Goal: Task Accomplishment & Management: Use online tool/utility

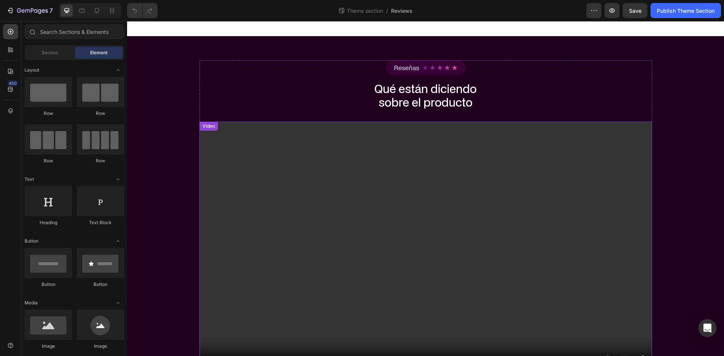
click at [432, 169] on video at bounding box center [425, 249] width 453 height 255
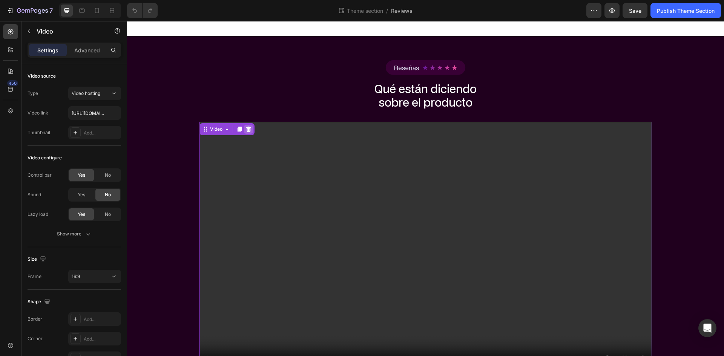
click at [245, 130] on icon at bounding box center [248, 129] width 6 height 6
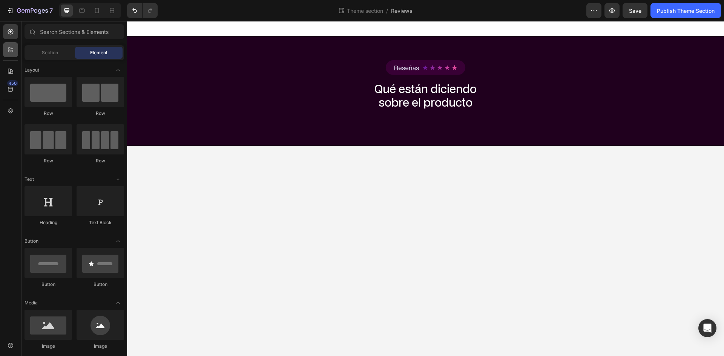
click at [17, 53] on div at bounding box center [10, 49] width 15 height 15
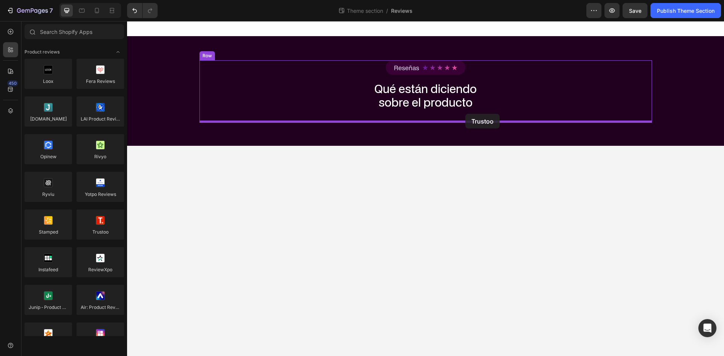
drag, startPoint x: 237, startPoint y: 252, endPoint x: 468, endPoint y: 114, distance: 268.4
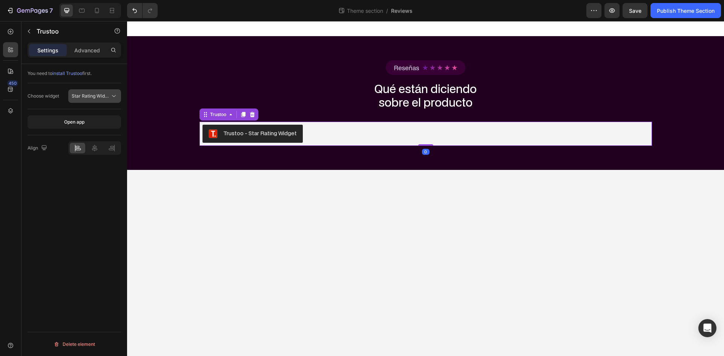
click at [97, 95] on span "Star Rating Widget" at bounding box center [92, 96] width 40 height 6
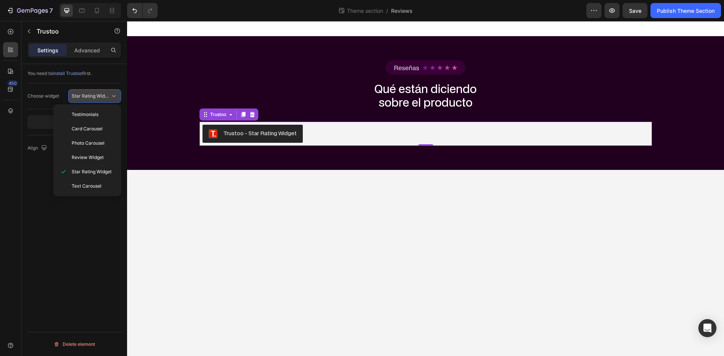
click at [94, 98] on span "Star Rating Widget" at bounding box center [92, 96] width 40 height 6
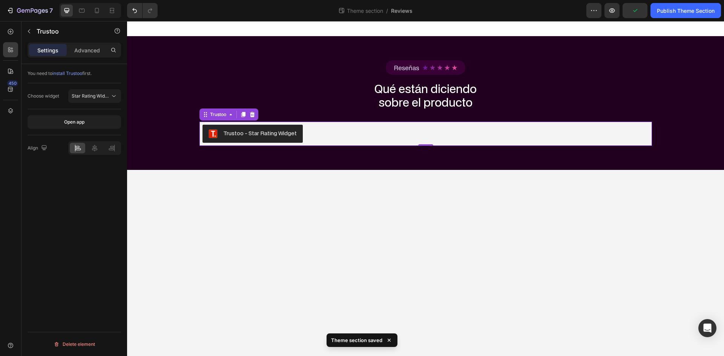
drag, startPoint x: 67, startPoint y: 118, endPoint x: 85, endPoint y: 54, distance: 66.5
click at [58, 91] on div "You need to install Trustoo first. Choose widget Star Rating Widget Open app Al…" at bounding box center [75, 112] width 94 height 97
click at [89, 49] on p "Advanced" at bounding box center [87, 50] width 26 height 8
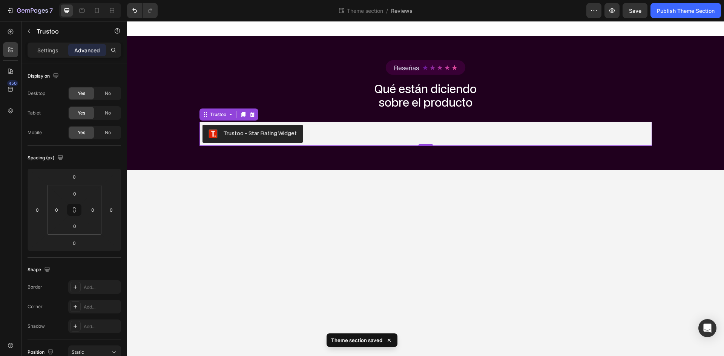
click at [49, 60] on div "Settings Advanced" at bounding box center [74, 53] width 106 height 21
click at [58, 48] on div "Settings" at bounding box center [48, 50] width 38 height 12
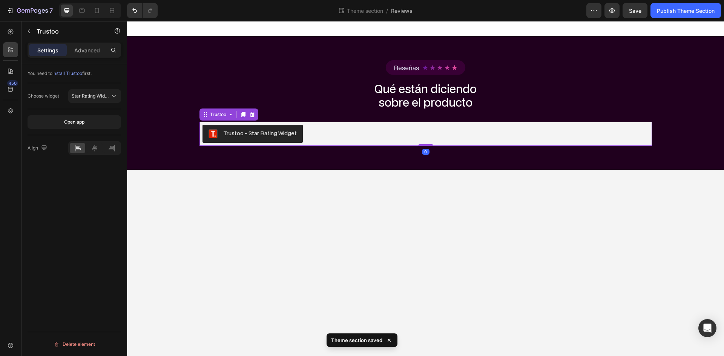
click at [50, 48] on p "Settings" at bounding box center [47, 50] width 21 height 8
click at [83, 95] on span "Star Rating Widget" at bounding box center [92, 96] width 40 height 6
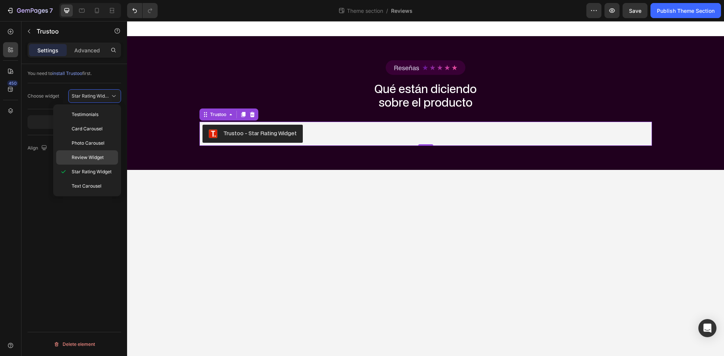
click at [93, 157] on span "Review Widget" at bounding box center [88, 157] width 32 height 7
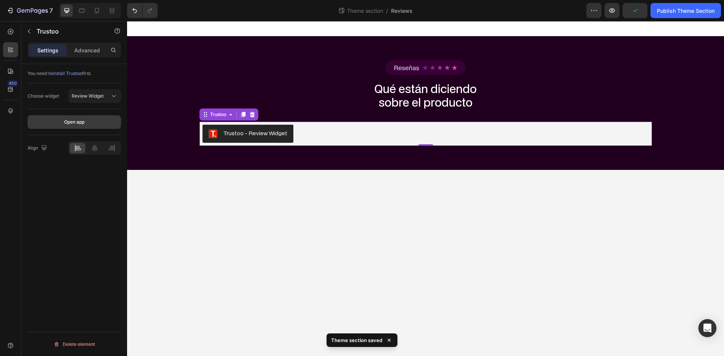
click at [71, 120] on div "Open app" at bounding box center [74, 122] width 20 height 7
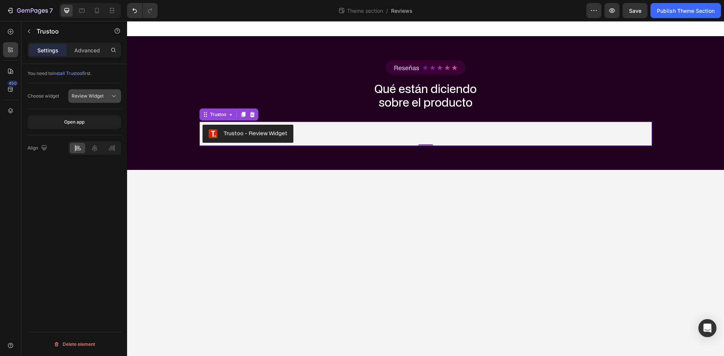
drag, startPoint x: 77, startPoint y: 117, endPoint x: 87, endPoint y: 92, distance: 27.2
click at [78, 115] on div "Open app" at bounding box center [75, 122] width 94 height 26
click at [88, 91] on button "Review Widget" at bounding box center [94, 96] width 53 height 14
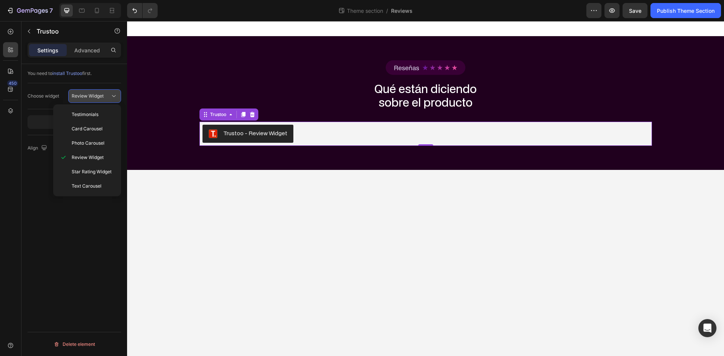
click at [88, 91] on button "Review Widget" at bounding box center [94, 96] width 53 height 14
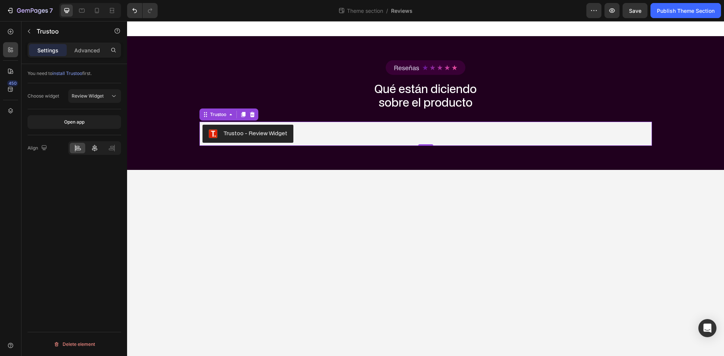
click at [95, 143] on div at bounding box center [94, 148] width 53 height 14
click at [95, 144] on div at bounding box center [94, 148] width 15 height 11
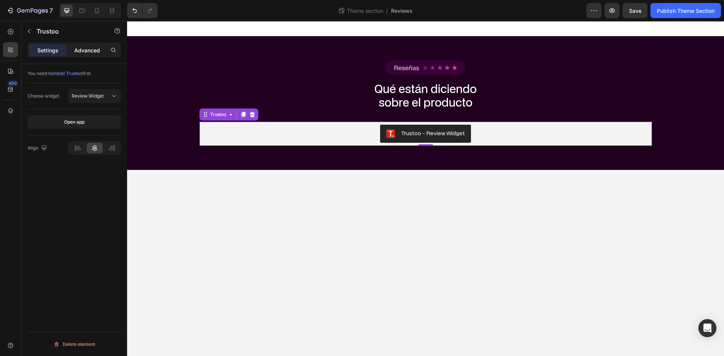
click at [77, 50] on p "Advanced" at bounding box center [87, 50] width 26 height 8
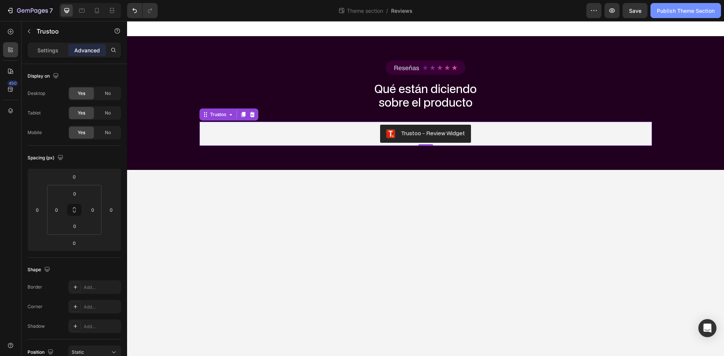
click at [680, 8] on div "Publish Theme Section" at bounding box center [686, 11] width 58 height 8
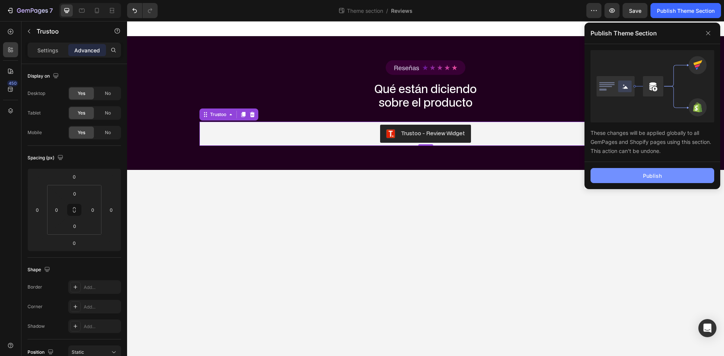
click at [680, 177] on button "Publish" at bounding box center [653, 175] width 124 height 15
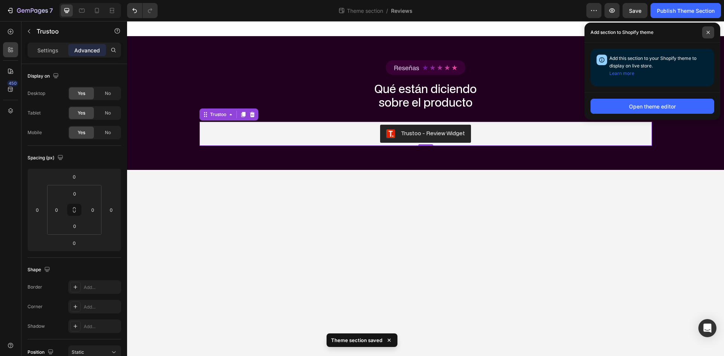
click at [712, 32] on span at bounding box center [708, 32] width 12 height 12
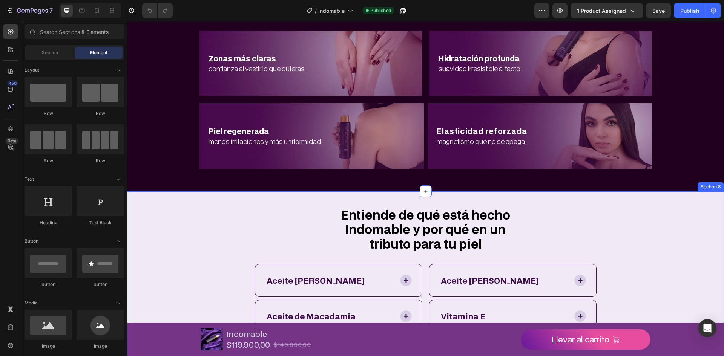
scroll to position [1066, 0]
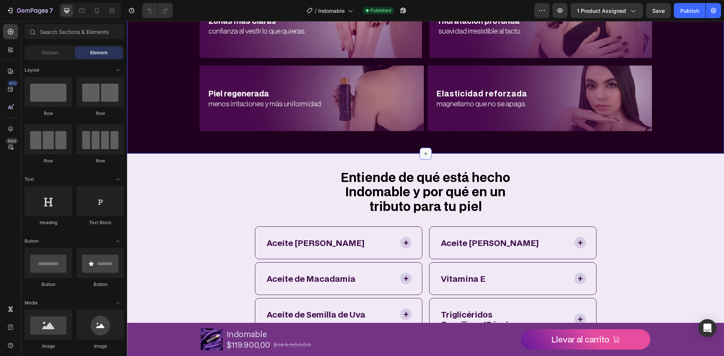
click at [425, 153] on icon at bounding box center [426, 154] width 6 height 6
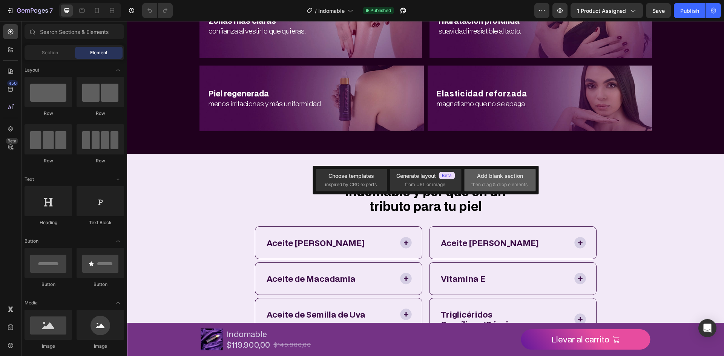
click at [513, 184] on span "then drag & drop elements" at bounding box center [499, 184] width 56 height 7
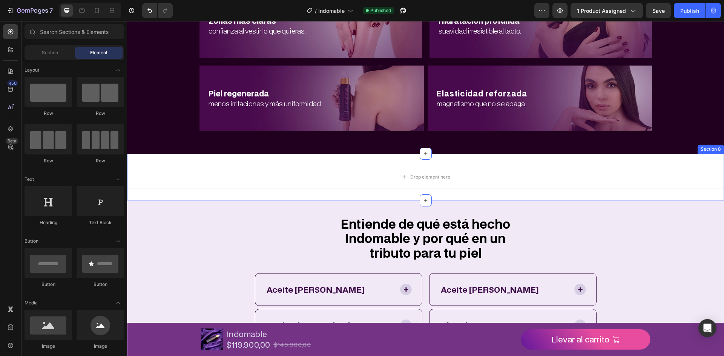
click at [465, 158] on div "Drop element here Section 8" at bounding box center [425, 177] width 597 height 47
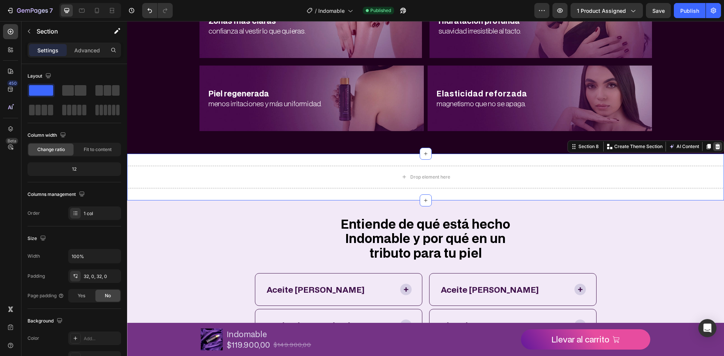
click at [715, 147] on icon at bounding box center [717, 146] width 5 height 5
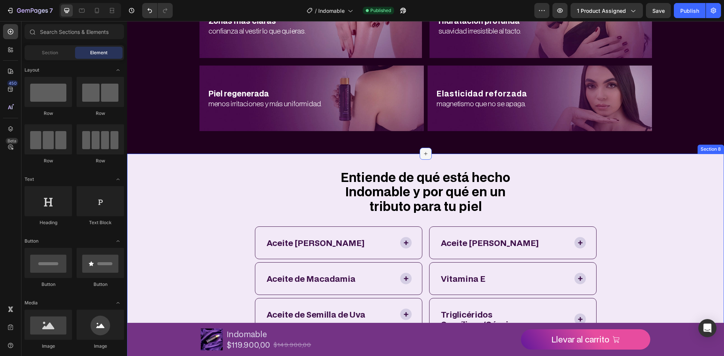
click at [424, 153] on icon at bounding box center [426, 154] width 6 height 6
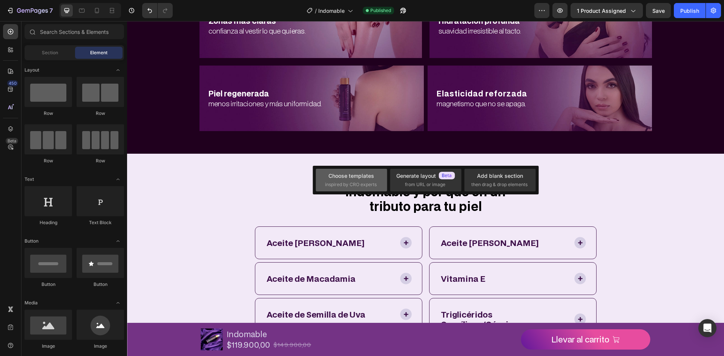
click at [340, 187] on span "inspired by CRO experts" at bounding box center [351, 184] width 52 height 7
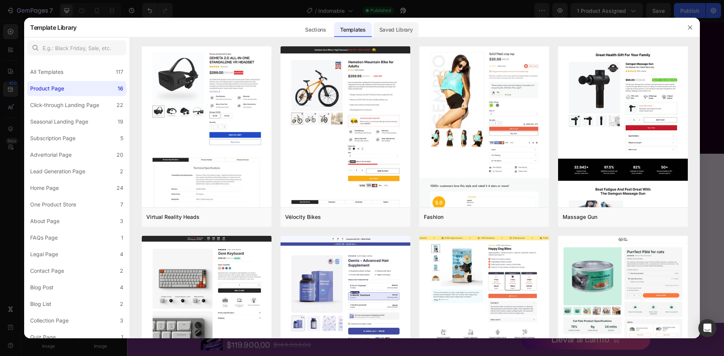
click at [389, 32] on div "Saved Library" at bounding box center [396, 29] width 46 height 15
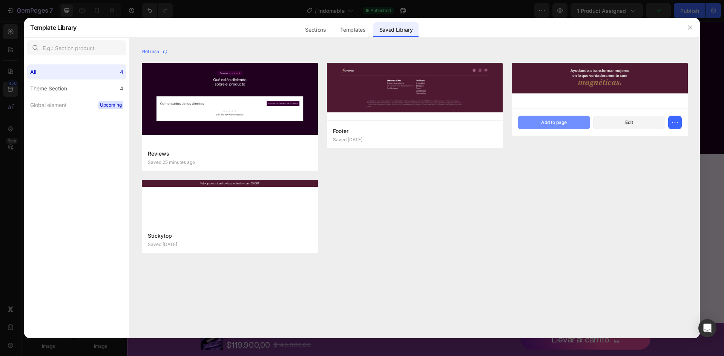
click at [558, 123] on div "Add to page" at bounding box center [554, 122] width 26 height 7
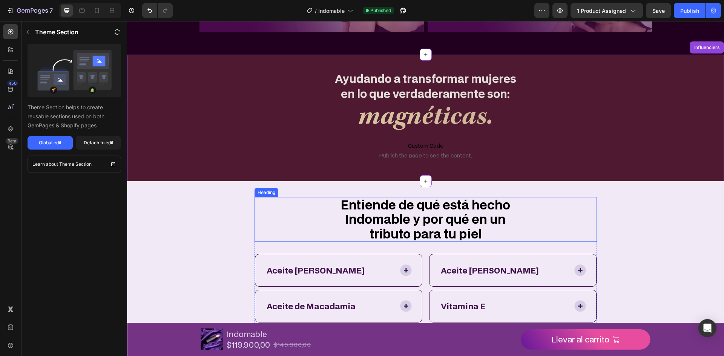
scroll to position [1161, 0]
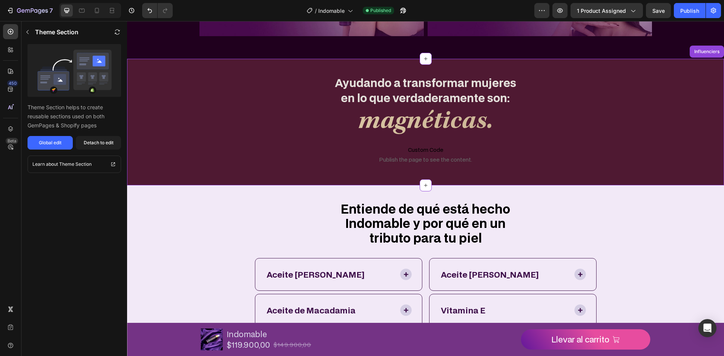
click at [415, 144] on p "Custom Code Publish the page to see the content." at bounding box center [425, 155] width 597 height 30
click at [94, 142] on div "Detach to edit" at bounding box center [99, 143] width 30 height 7
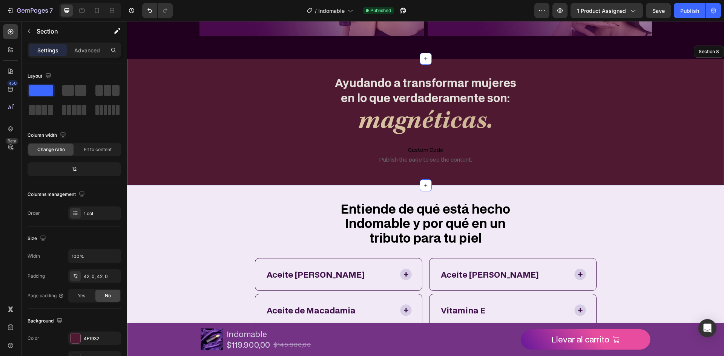
click at [195, 117] on div "magnéticas." at bounding box center [425, 123] width 597 height 33
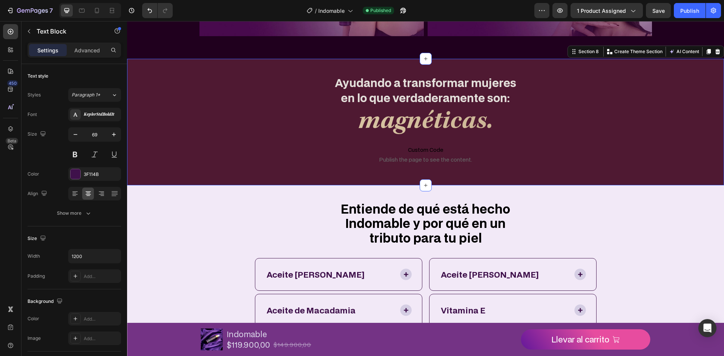
click at [206, 69] on div "Ayudando a transformar mujeres en lo que verdaderamente son: Text Block magnéti…" at bounding box center [425, 122] width 597 height 127
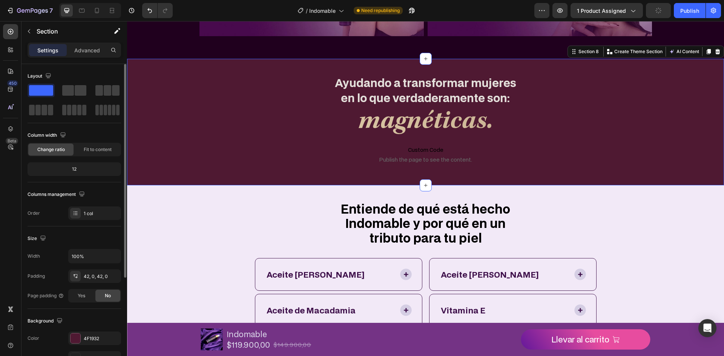
scroll to position [146, 0]
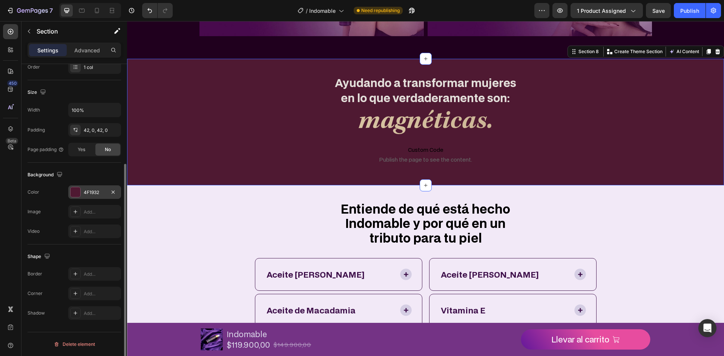
click at [104, 196] on div "4F1932" at bounding box center [94, 193] width 53 height 14
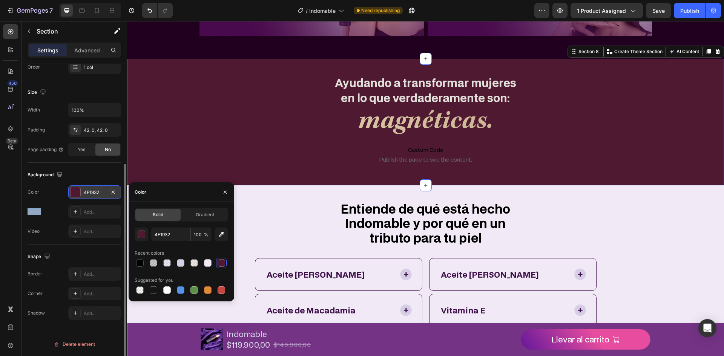
click at [104, 196] on div "4F1932" at bounding box center [94, 193] width 53 height 14
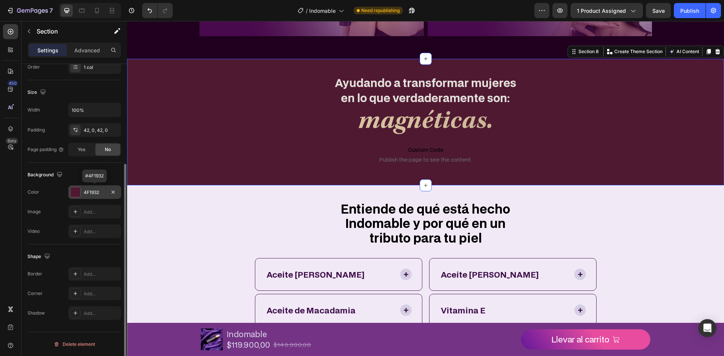
click at [104, 196] on div "4F1932" at bounding box center [94, 193] width 53 height 14
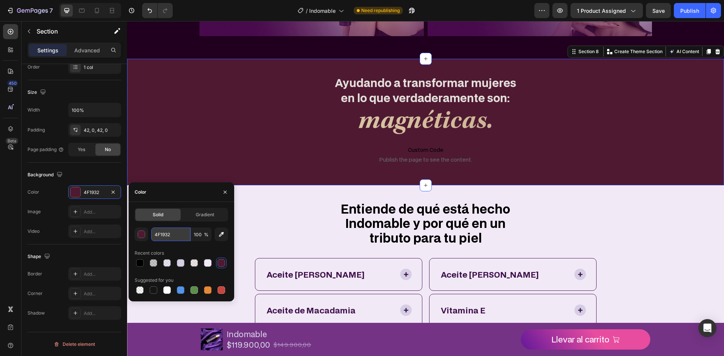
click at [172, 236] on input "4F1932" at bounding box center [170, 235] width 39 height 14
paste input "200023"
type input "200023"
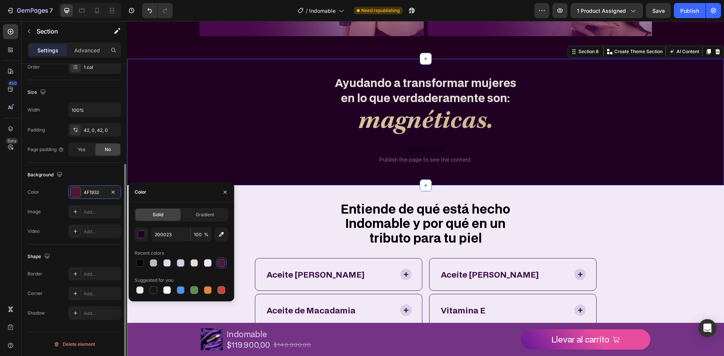
click at [109, 175] on div "Background" at bounding box center [75, 175] width 94 height 12
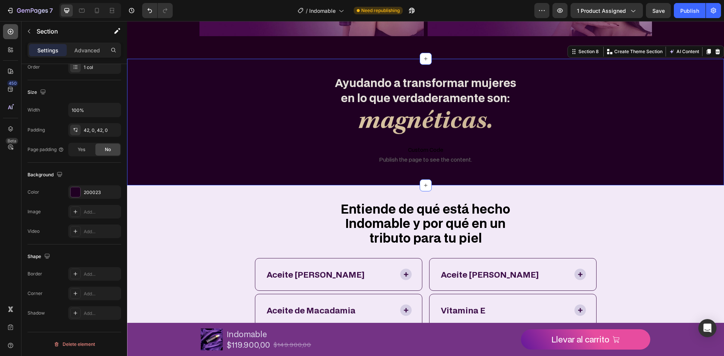
click at [15, 38] on div at bounding box center [10, 31] width 15 height 15
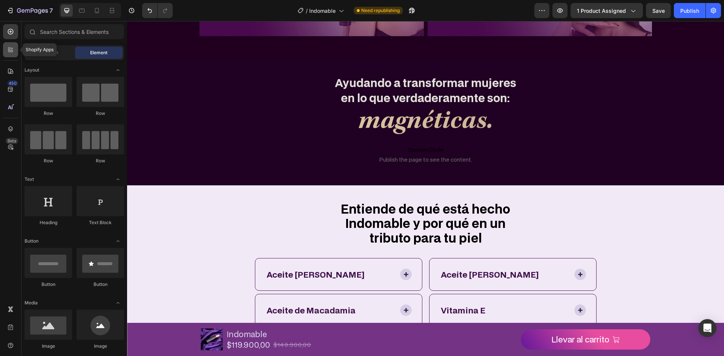
click at [5, 52] on div at bounding box center [10, 49] width 15 height 15
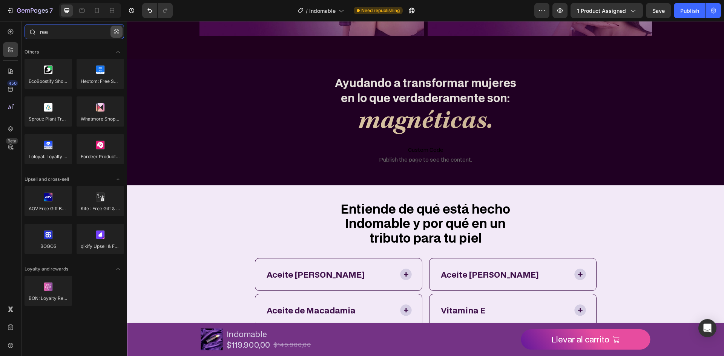
type input "ree"
click at [116, 26] on button "button" at bounding box center [116, 32] width 12 height 12
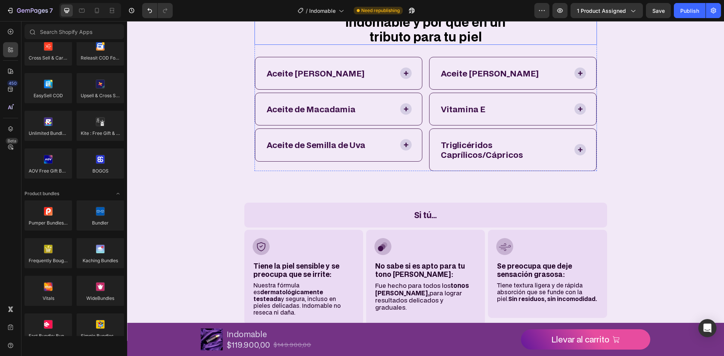
scroll to position [1174, 0]
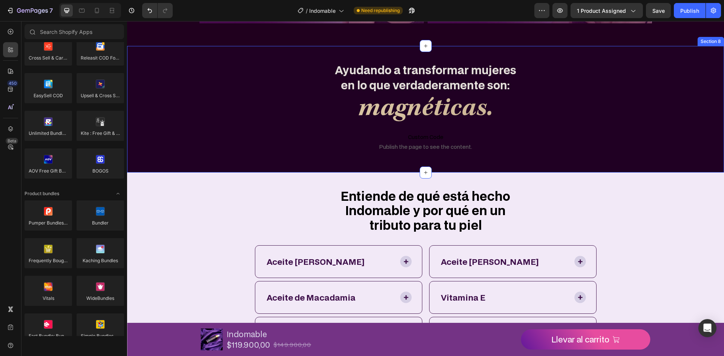
click at [266, 55] on div "Ayudando a transformar mujeres en lo que verdaderamente son: Text Block magnéti…" at bounding box center [425, 109] width 597 height 127
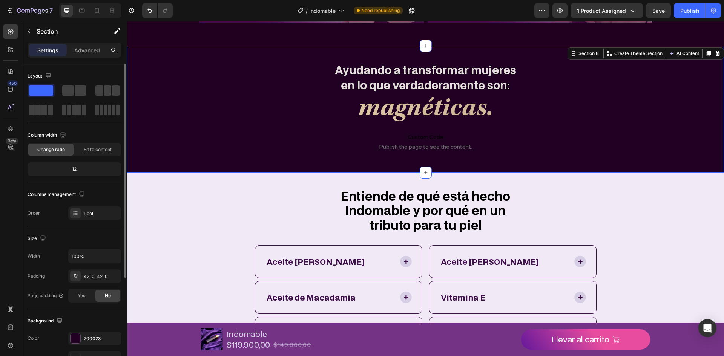
scroll to position [146, 0]
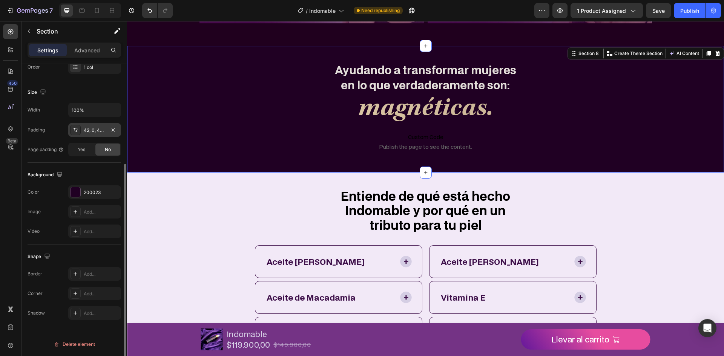
click at [91, 129] on div "42, 0, 42, 0" at bounding box center [95, 130] width 22 height 7
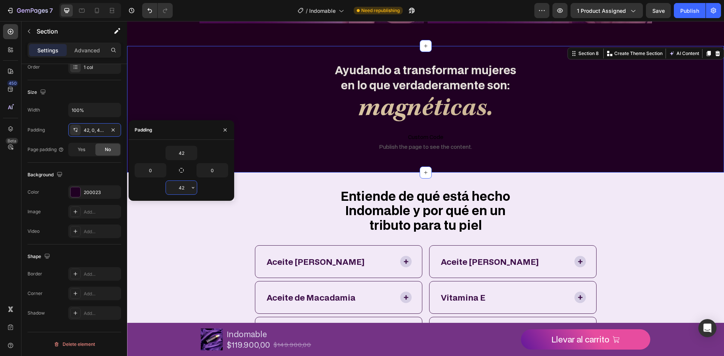
click at [184, 187] on input "42" at bounding box center [181, 188] width 31 height 14
type input "0"
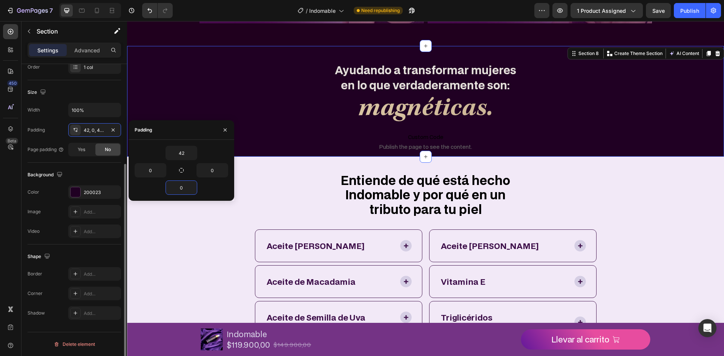
click at [111, 93] on div "Size" at bounding box center [75, 92] width 94 height 12
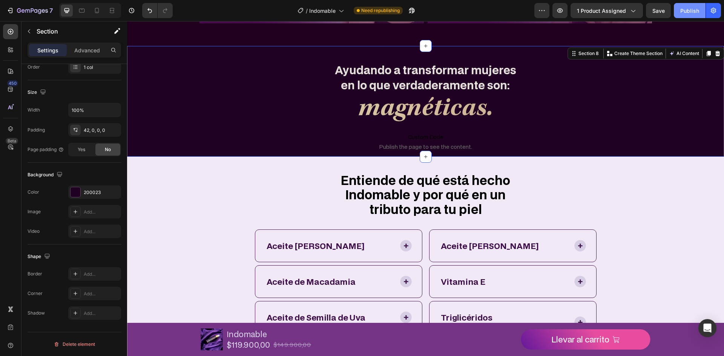
click at [689, 13] on div "Publish" at bounding box center [689, 11] width 19 height 8
click at [422, 160] on div at bounding box center [426, 157] width 12 height 12
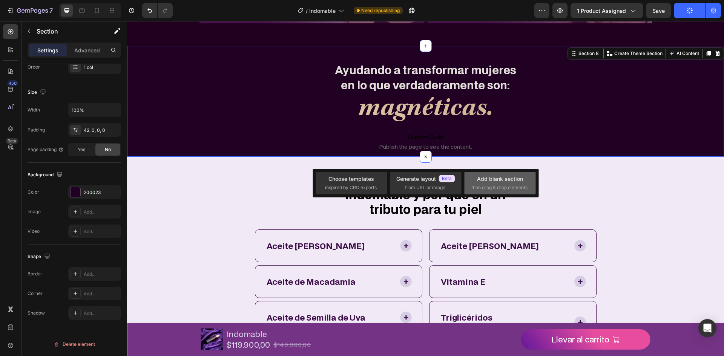
click at [526, 183] on div "Add blank section then drag & drop elements" at bounding box center [499, 183] width 57 height 16
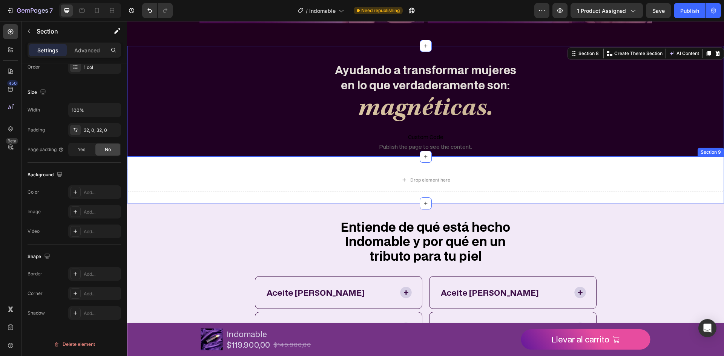
click at [397, 162] on div "Drop element here Section 9" at bounding box center [425, 180] width 597 height 47
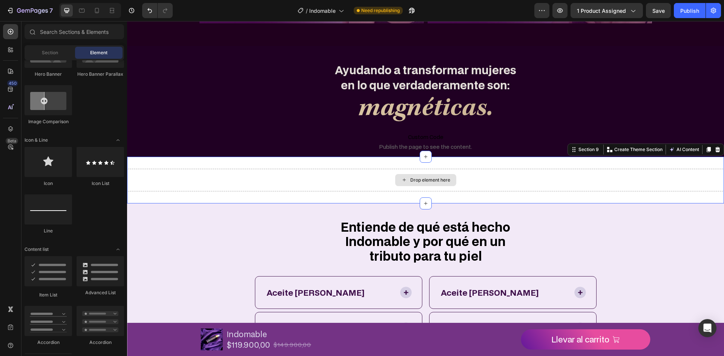
click at [415, 179] on div "Drop element here" at bounding box center [430, 180] width 40 height 6
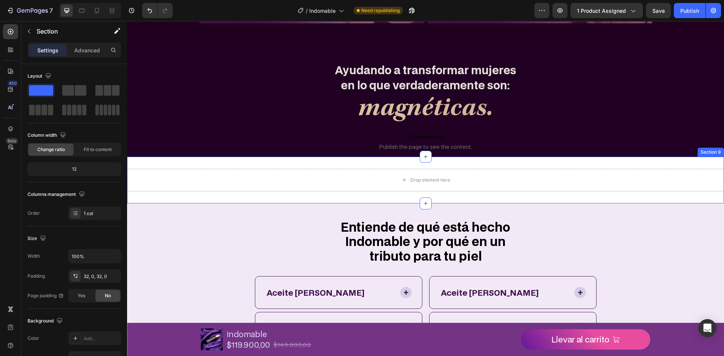
click at [395, 166] on div "Drop element here Section 9" at bounding box center [425, 180] width 597 height 47
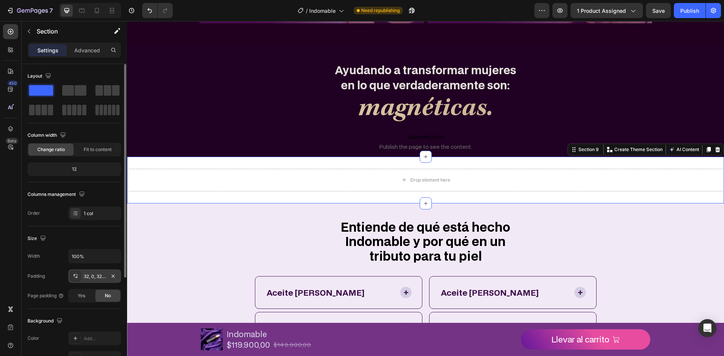
click at [102, 270] on div "32, 0, 32, 0" at bounding box center [94, 277] width 53 height 14
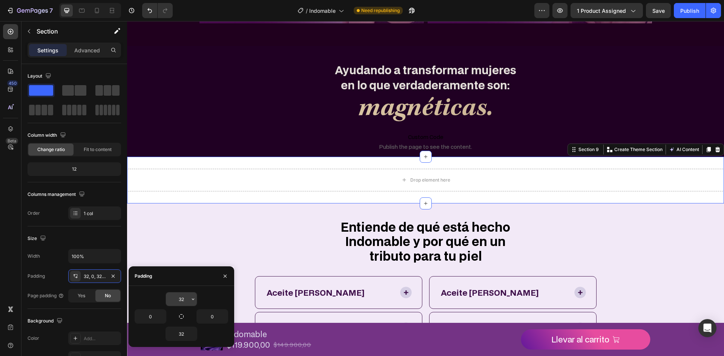
click at [182, 293] on input "32" at bounding box center [181, 300] width 31 height 14
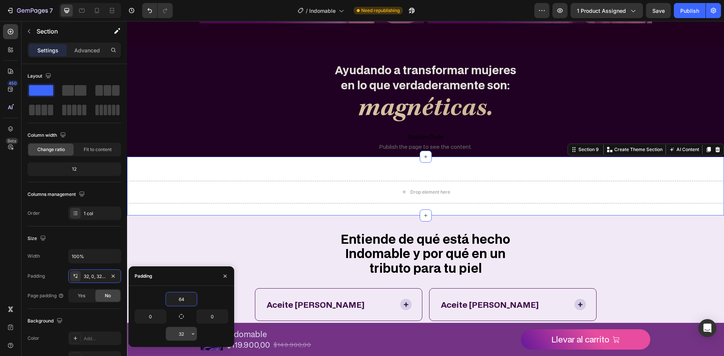
type input "64"
click at [184, 338] on input "32" at bounding box center [181, 334] width 31 height 14
type input "64"
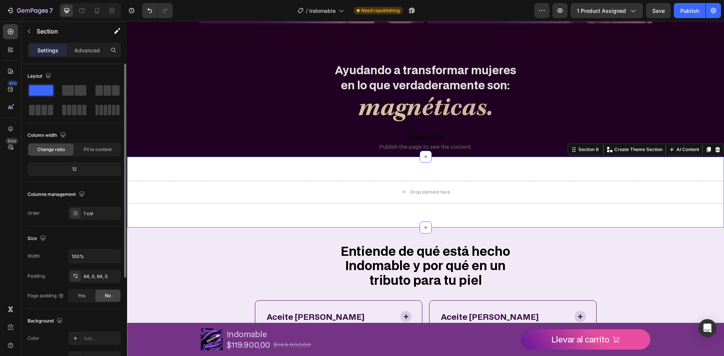
click at [89, 241] on div "Size" at bounding box center [75, 239] width 94 height 12
click at [9, 32] on icon at bounding box center [11, 32] width 8 height 8
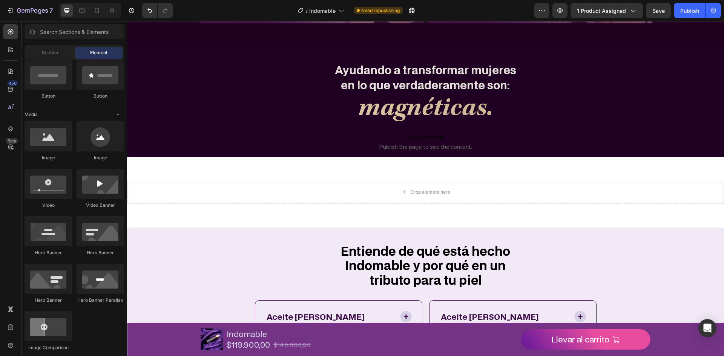
scroll to position [0, 0]
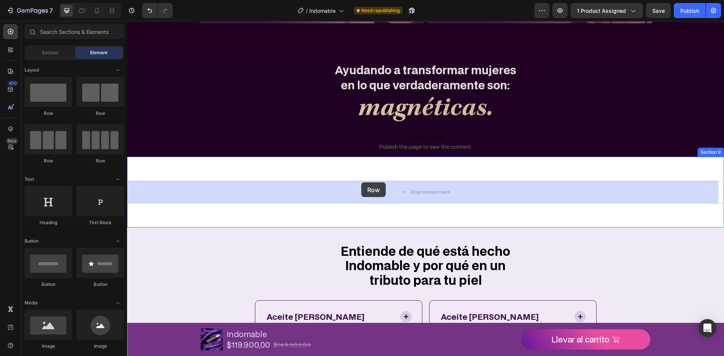
drag, startPoint x: 176, startPoint y: 124, endPoint x: 361, endPoint y: 183, distance: 193.8
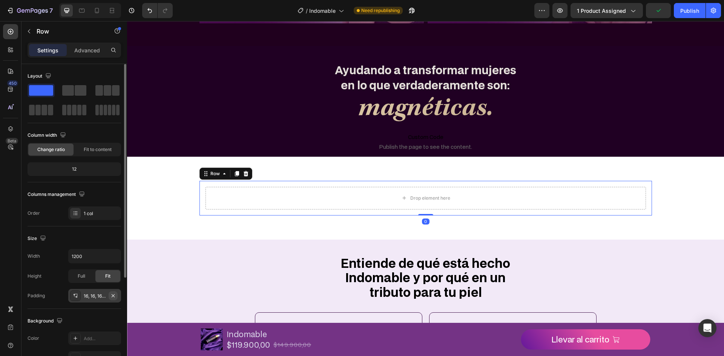
drag, startPoint x: 112, startPoint y: 296, endPoint x: 5, endPoint y: 221, distance: 130.5
click at [112, 296] on icon "button" at bounding box center [113, 296] width 6 height 6
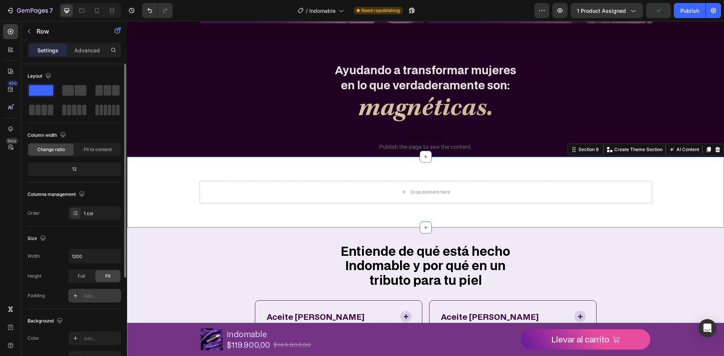
click at [166, 162] on div "Drop element here Row Section 9 Create Theme Section AI Content Write with GemA…" at bounding box center [425, 192] width 597 height 71
click at [228, 168] on div "Drop element here Row Section 9 Create Theme Section AI Content Write with GemA…" at bounding box center [425, 192] width 597 height 71
click at [73, 50] on div "Advanced" at bounding box center [87, 50] width 38 height 12
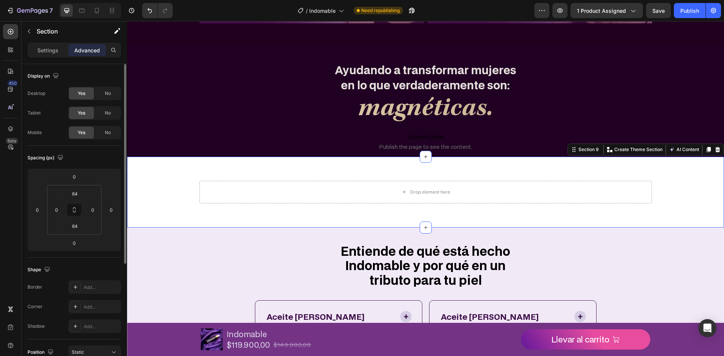
click at [55, 56] on div "Settings Advanced" at bounding box center [75, 50] width 94 height 15
click at [52, 54] on p "Settings" at bounding box center [47, 50] width 21 height 8
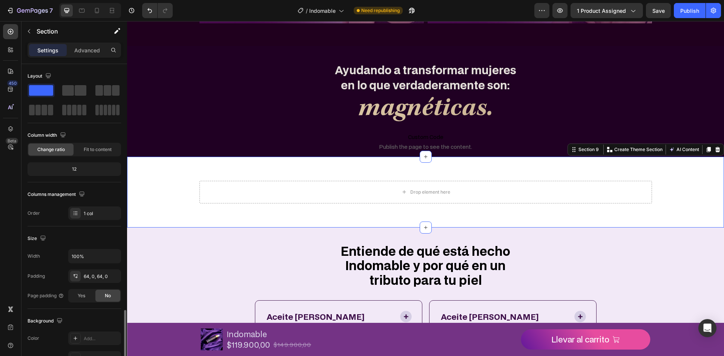
scroll to position [146, 0]
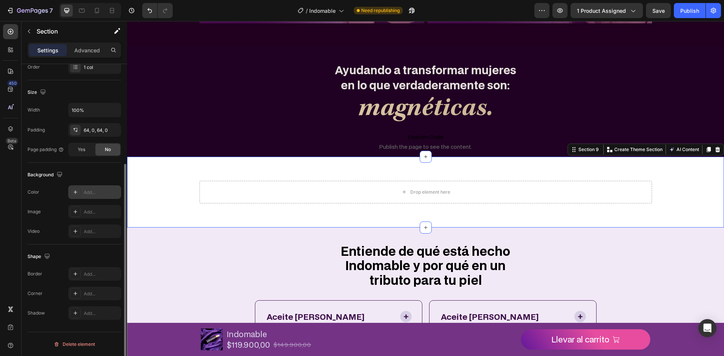
click at [103, 186] on div "Add..." at bounding box center [94, 193] width 53 height 14
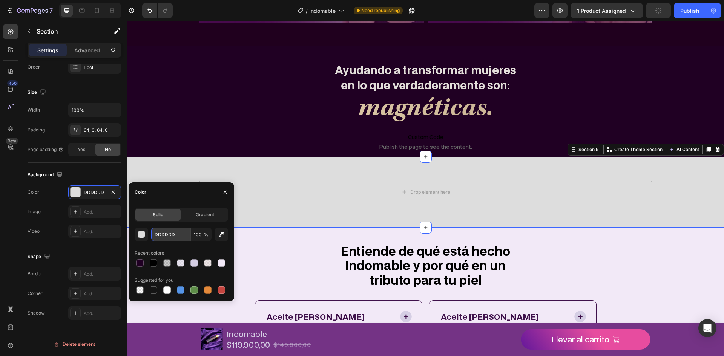
click at [176, 235] on input "DDDDDD" at bounding box center [170, 235] width 39 height 14
paste input "200023"
type input "200023"
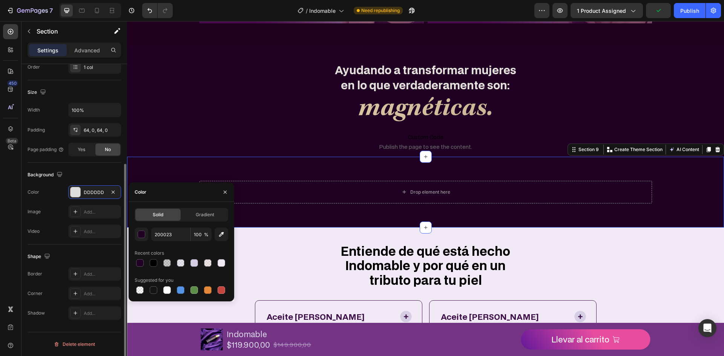
click at [97, 177] on div "Background" at bounding box center [75, 175] width 94 height 12
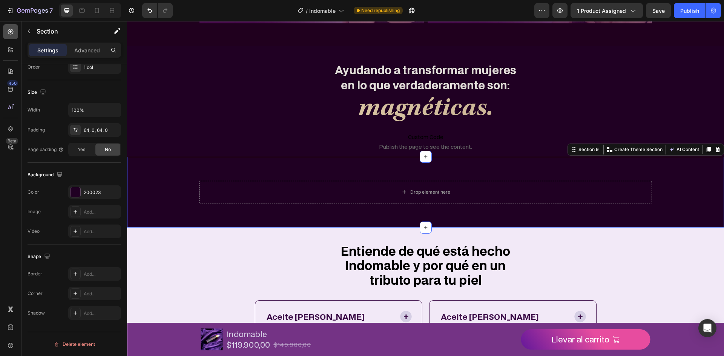
click at [12, 38] on div at bounding box center [10, 31] width 15 height 15
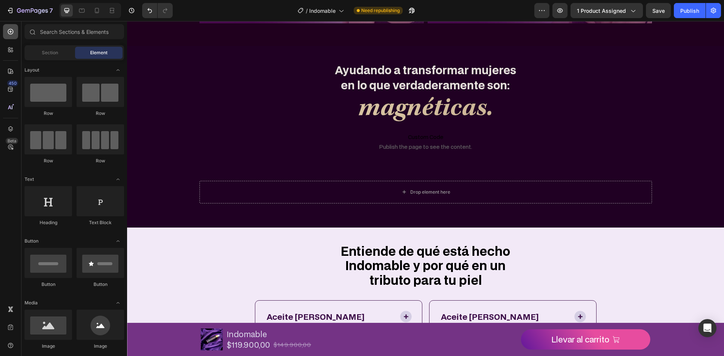
click at [12, 35] on div at bounding box center [10, 31] width 15 height 15
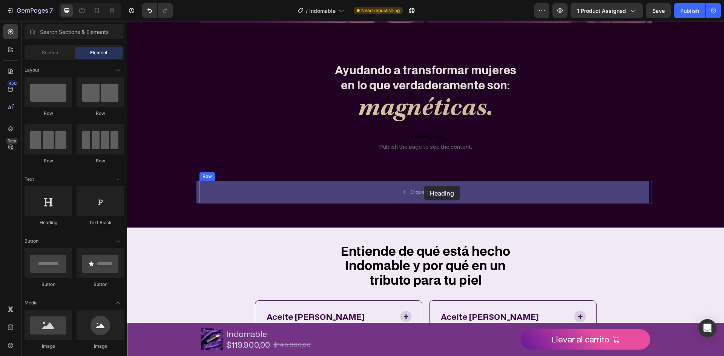
drag, startPoint x: 245, startPoint y: 222, endPoint x: 424, endPoint y: 186, distance: 182.0
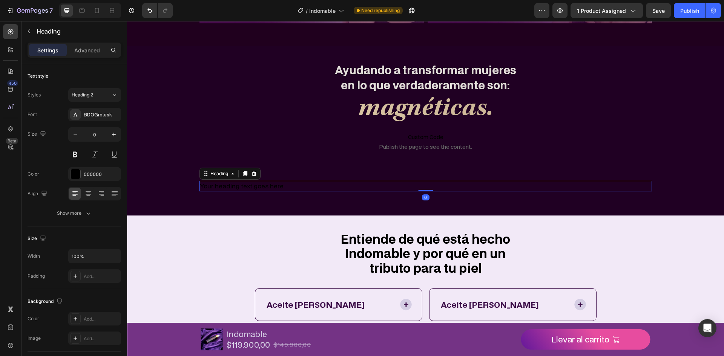
click at [240, 186] on h2 "Your heading text goes here" at bounding box center [425, 186] width 453 height 11
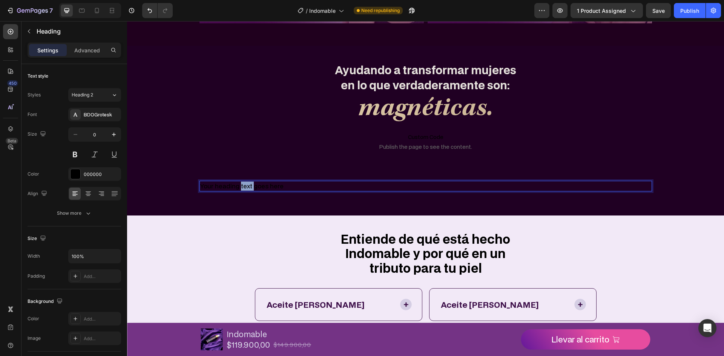
click at [240, 186] on p "Your heading text goes here" at bounding box center [425, 186] width 451 height 9
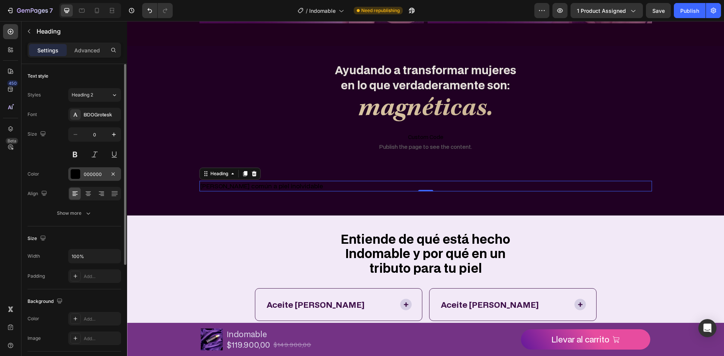
click at [95, 176] on div "000000" at bounding box center [95, 174] width 22 height 7
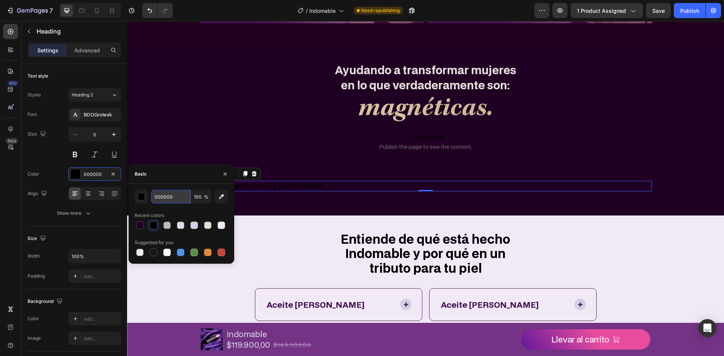
click at [161, 199] on input "000000" at bounding box center [170, 197] width 39 height 14
paste input "D5CEE4"
type input "D5CEE4"
drag, startPoint x: 43, startPoint y: 152, endPoint x: 47, endPoint y: 154, distance: 4.7
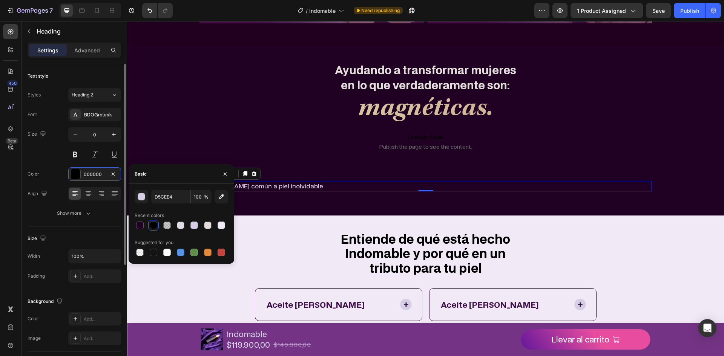
click at [44, 152] on div "Size 0" at bounding box center [75, 144] width 94 height 34
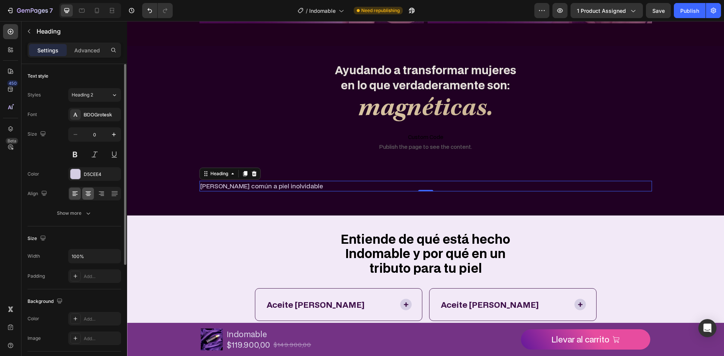
click at [86, 191] on icon at bounding box center [88, 194] width 8 height 8
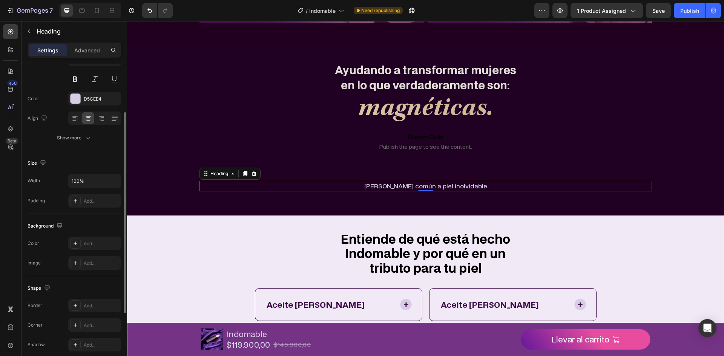
click at [65, 131] on div "Font BDOGrotesk Size 0 Color D5CEE4 Align Show more" at bounding box center [75, 88] width 94 height 112
click at [68, 137] on div "Show more" at bounding box center [74, 138] width 35 height 8
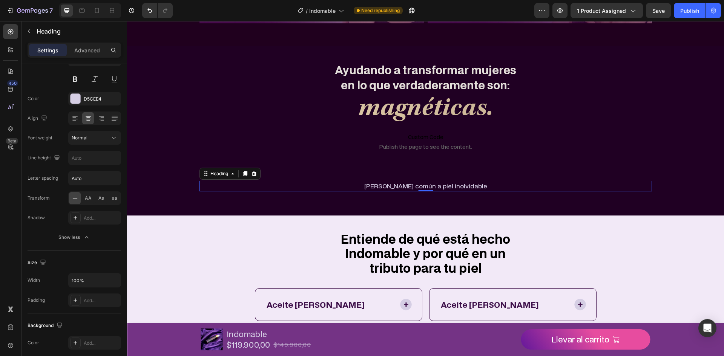
click at [518, 191] on h2 "[PERSON_NAME] común a piel inolvidable" at bounding box center [425, 186] width 453 height 11
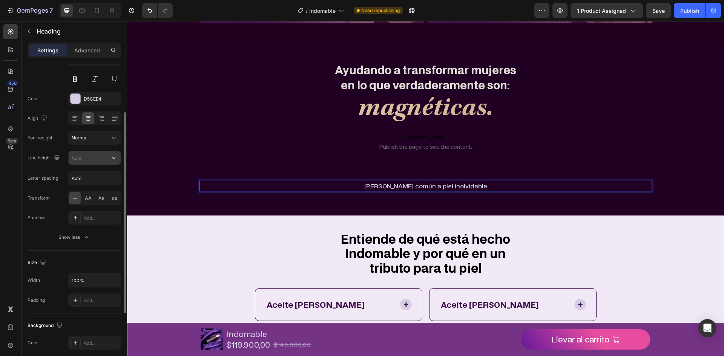
scroll to position [113, 0]
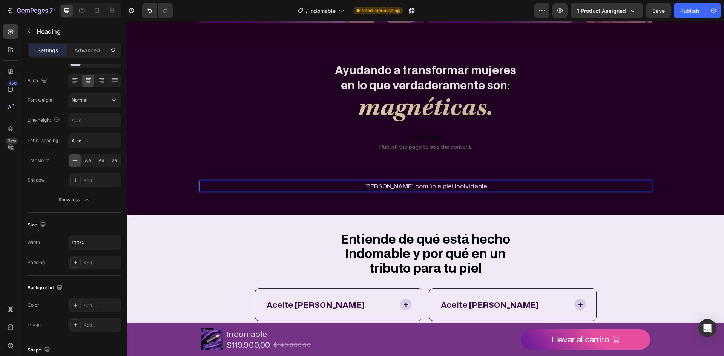
click at [455, 187] on p "[PERSON_NAME] común a piel inolvidable" at bounding box center [425, 186] width 451 height 9
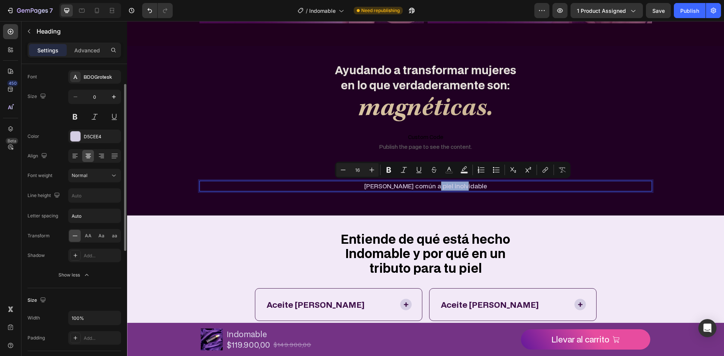
scroll to position [0, 0]
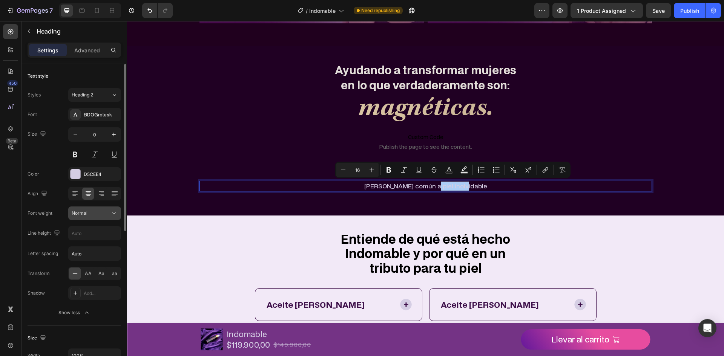
click at [110, 214] on icon at bounding box center [114, 214] width 8 height 8
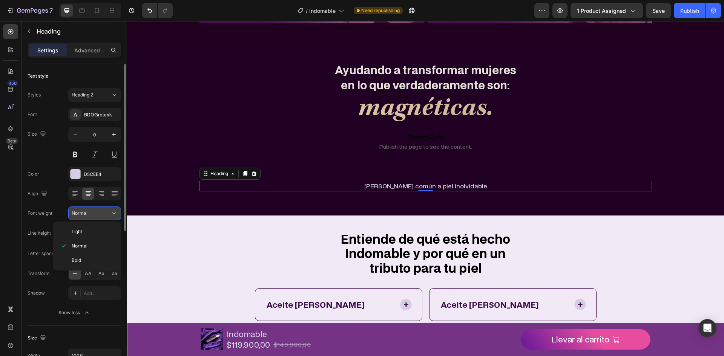
drag, startPoint x: 110, startPoint y: 214, endPoint x: 114, endPoint y: 211, distance: 4.8
click at [110, 213] on icon at bounding box center [114, 214] width 8 height 8
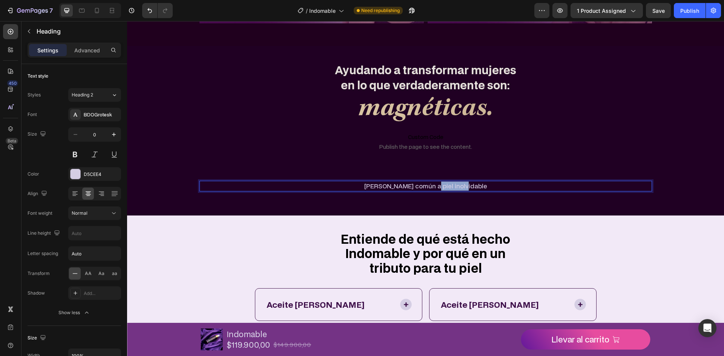
click at [456, 184] on p "[PERSON_NAME] común a piel inolvidable" at bounding box center [425, 186] width 451 height 9
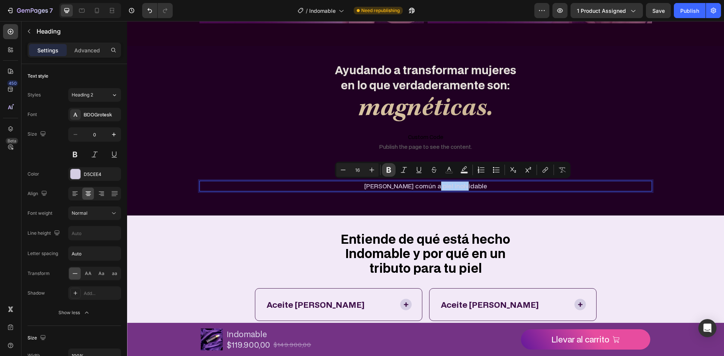
click at [391, 175] on button "Bold" at bounding box center [389, 170] width 14 height 14
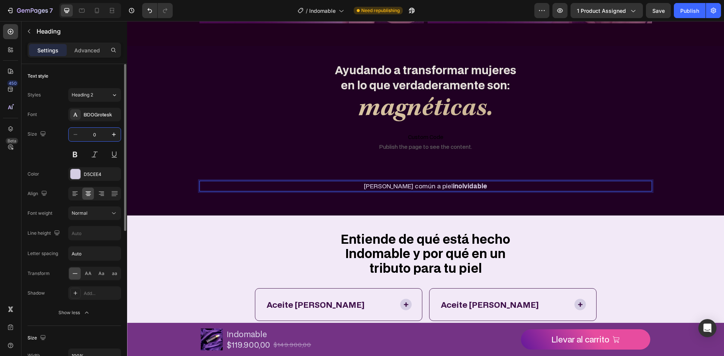
click at [86, 137] on input "0" at bounding box center [94, 135] width 25 height 14
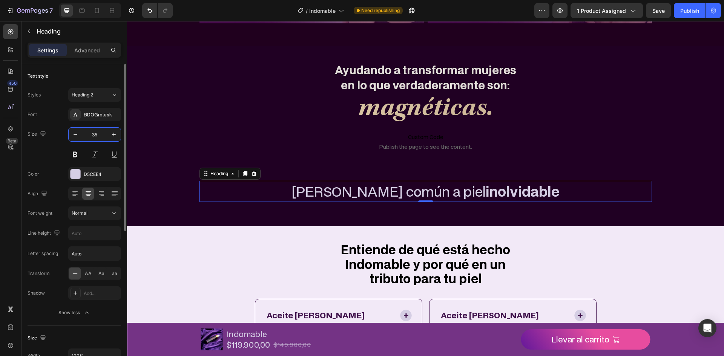
type input "35"
click at [50, 157] on div "Size 35" at bounding box center [75, 144] width 94 height 34
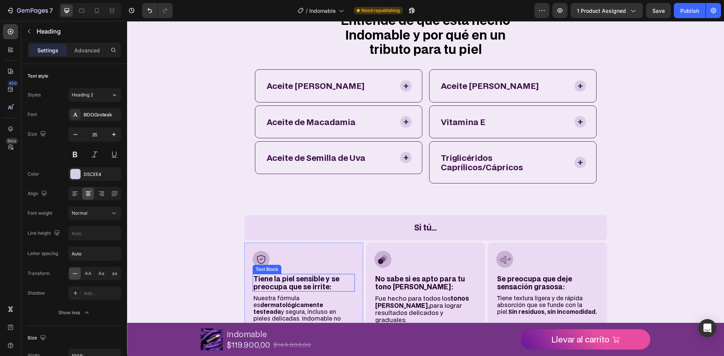
scroll to position [1363, 0]
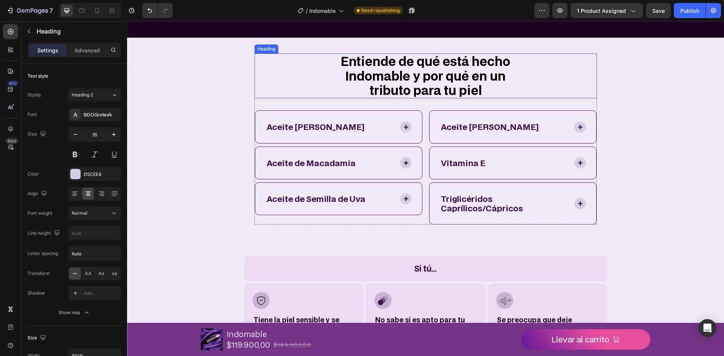
click at [410, 75] on h2 "Entiende de qué está hecho Indomable y por qué en un tributo para tu piel" at bounding box center [425, 76] width 201 height 45
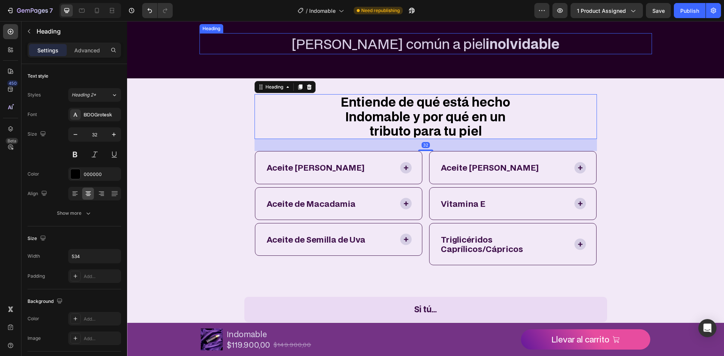
scroll to position [1212, 0]
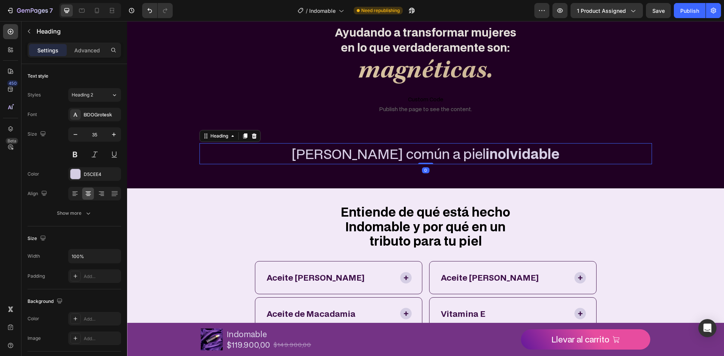
click at [400, 158] on h2 "[PERSON_NAME] común a piel inolvidable" at bounding box center [425, 153] width 453 height 21
click at [51, 150] on div "Size 35" at bounding box center [75, 144] width 94 height 34
click at [86, 53] on p "Advanced" at bounding box center [87, 50] width 26 height 8
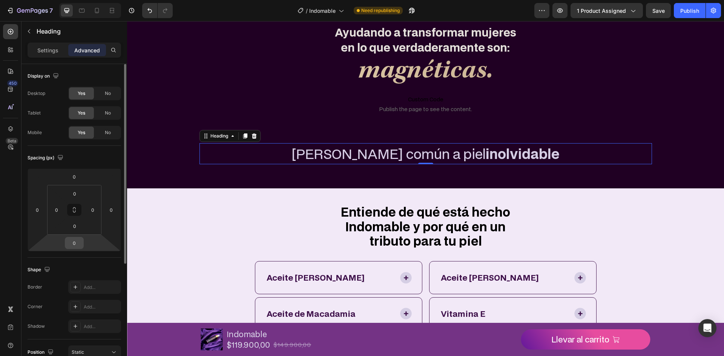
click at [74, 242] on input "0" at bounding box center [74, 243] width 15 height 11
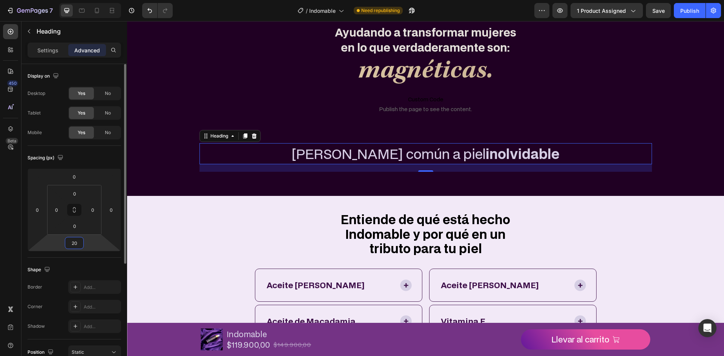
type input "20"
click at [87, 153] on div "Spacing (px)" at bounding box center [75, 158] width 94 height 12
click at [9, 36] on div at bounding box center [10, 31] width 15 height 15
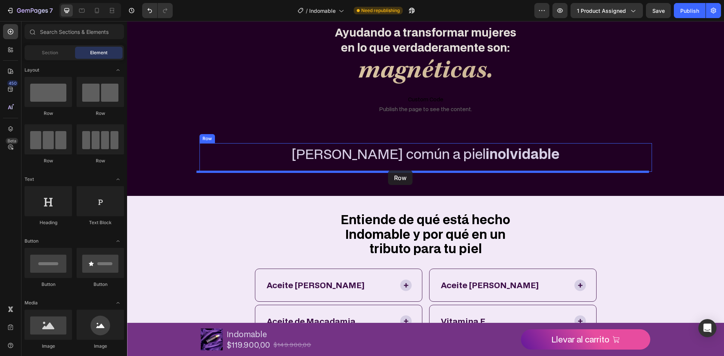
drag, startPoint x: 247, startPoint y: 125, endPoint x: 388, endPoint y: 170, distance: 148.5
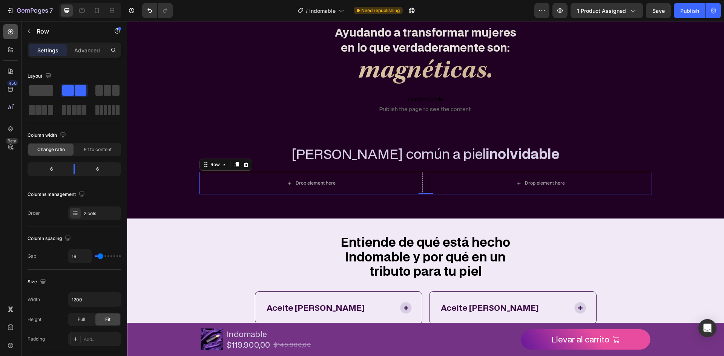
click at [10, 37] on div at bounding box center [10, 31] width 15 height 15
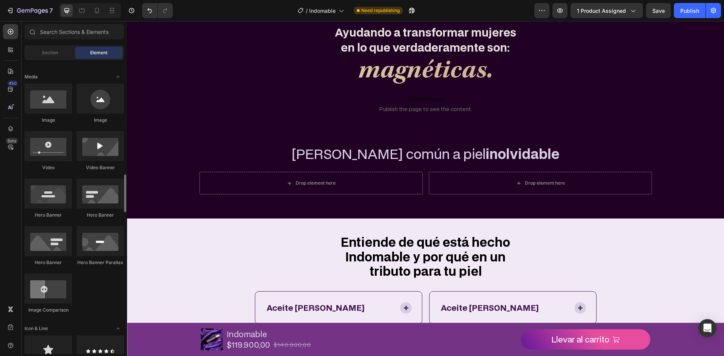
scroll to position [302, 0]
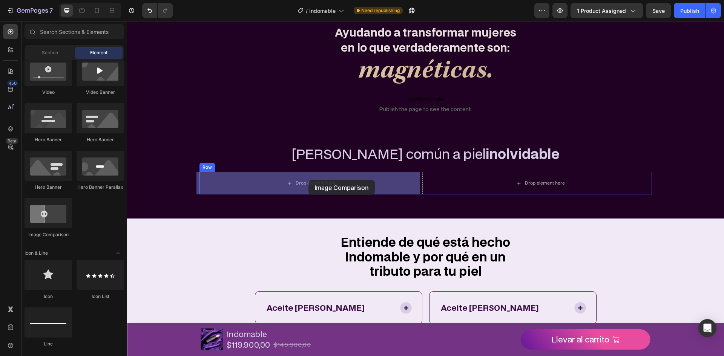
drag, startPoint x: 202, startPoint y: 237, endPoint x: 308, endPoint y: 191, distance: 115.4
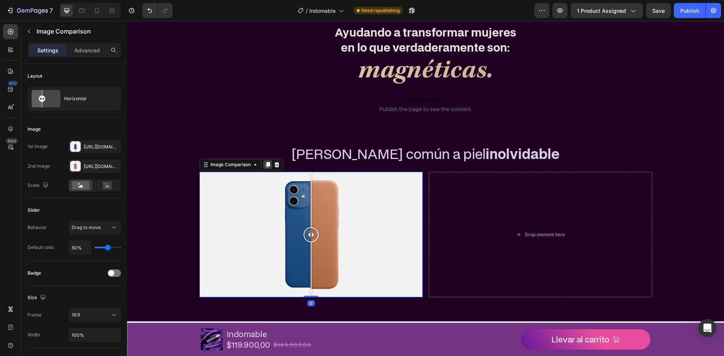
click at [265, 162] on icon at bounding box center [268, 165] width 6 height 6
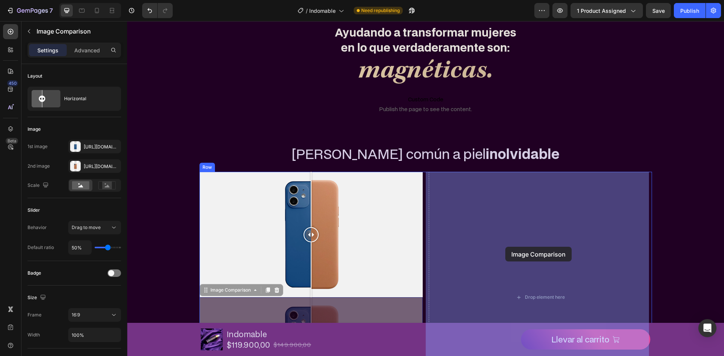
drag, startPoint x: 204, startPoint y: 291, endPoint x: 503, endPoint y: 245, distance: 302.5
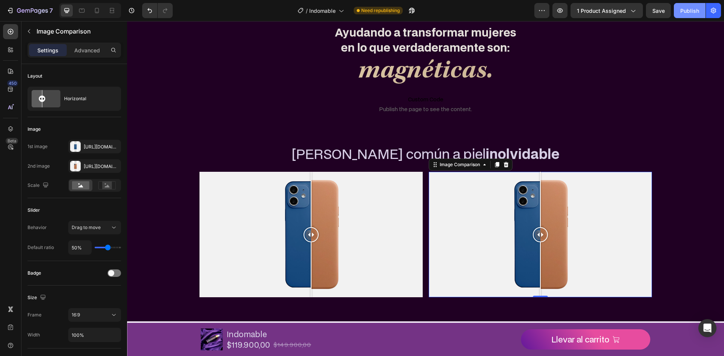
drag, startPoint x: 678, startPoint y: 9, endPoint x: 561, endPoint y: 3, distance: 117.1
click at [678, 9] on button "Publish" at bounding box center [690, 10] width 32 height 15
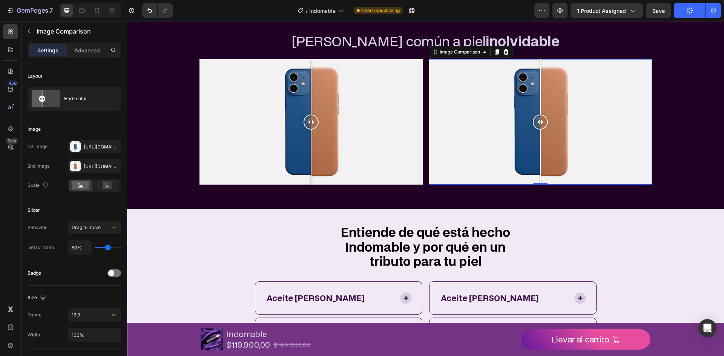
scroll to position [1401, 0]
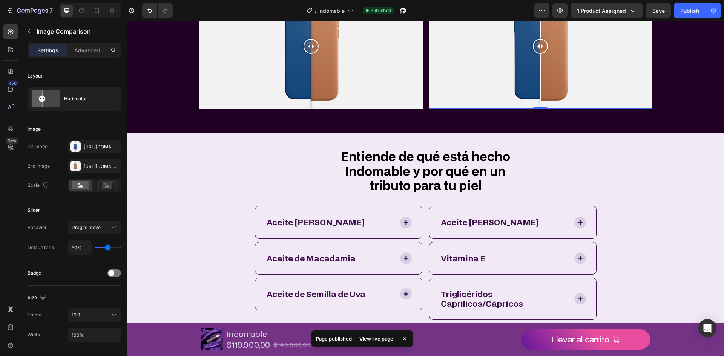
click at [556, 19] on div "7 Version history / Indomable Published Preview 1 product assigned Save Publish" at bounding box center [362, 10] width 724 height 21
click at [561, 12] on icon "button" at bounding box center [560, 11] width 8 height 8
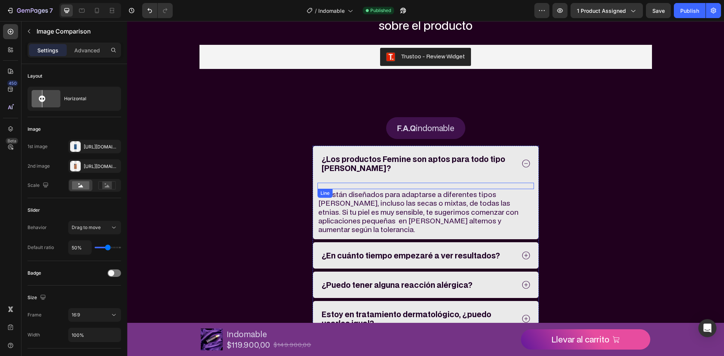
scroll to position [2187, 0]
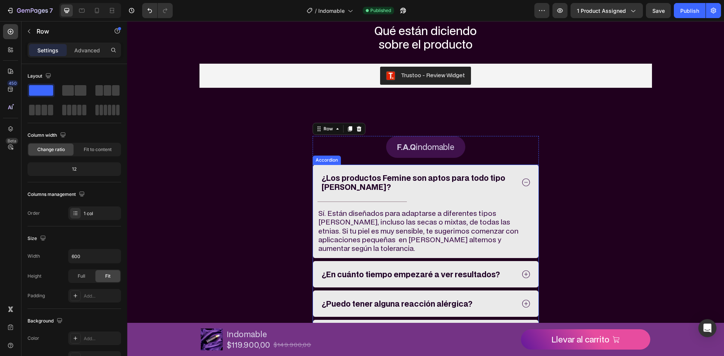
click at [530, 166] on div "¿Los productos Femine son aptos para todo tipo [PERSON_NAME]?" at bounding box center [425, 182] width 225 height 35
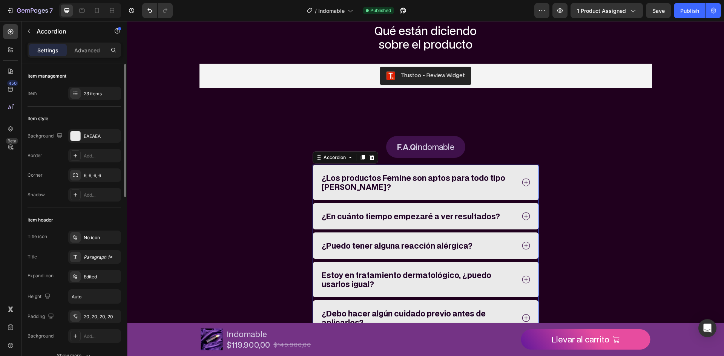
scroll to position [38, 0]
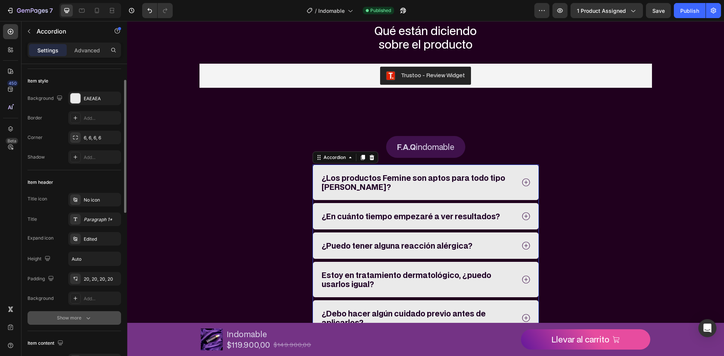
click at [70, 321] on div "Show more" at bounding box center [74, 318] width 35 height 8
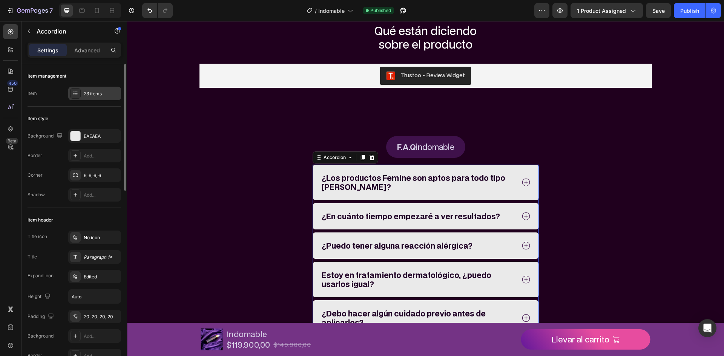
click at [91, 97] on div "23 items" at bounding box center [101, 94] width 35 height 7
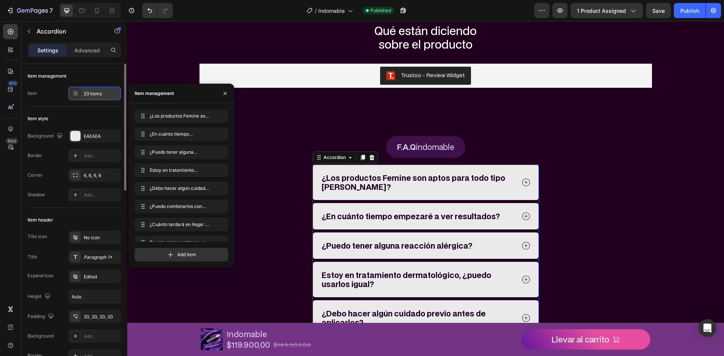
click at [90, 96] on div "23 items" at bounding box center [101, 94] width 35 height 7
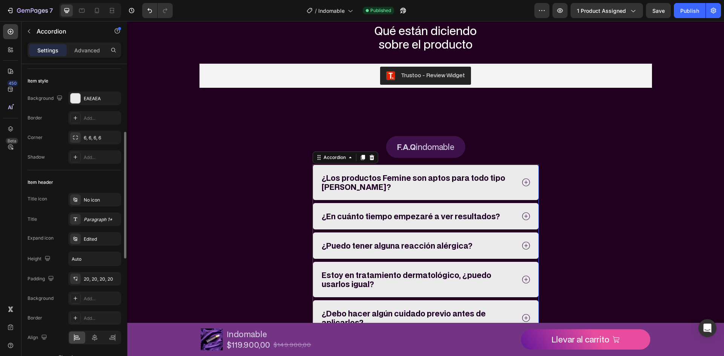
scroll to position [75, 0]
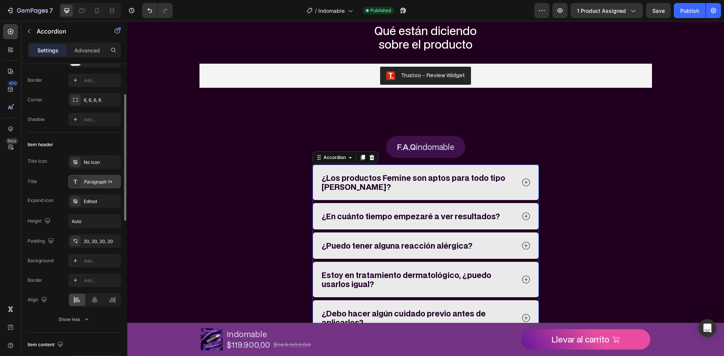
click at [98, 187] on div "Paragraph 1*" at bounding box center [94, 182] width 53 height 14
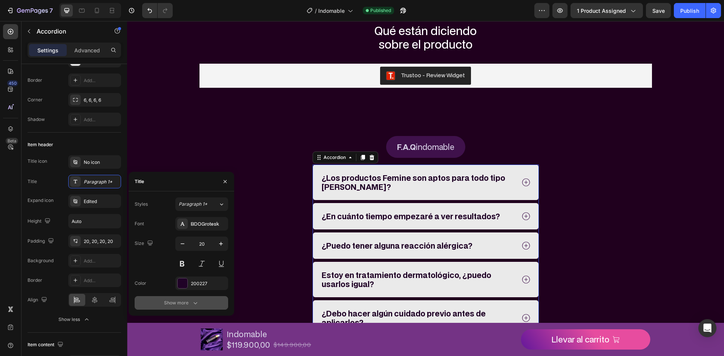
click at [181, 304] on div "Show more" at bounding box center [181, 303] width 35 height 8
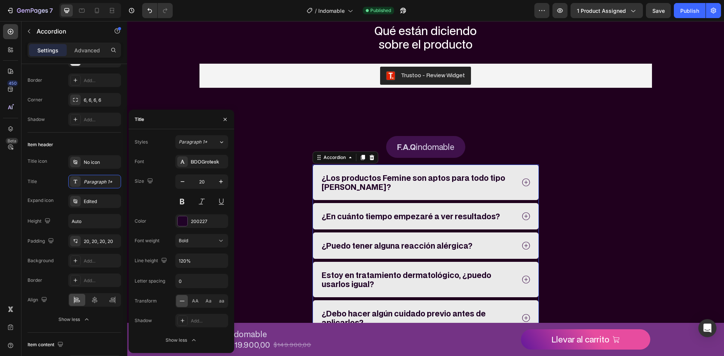
click at [198, 249] on div "Font BDOGrotesk Size 20 Color 200227 Font weight Bold Line height 120% Letter s…" at bounding box center [182, 251] width 94 height 192
click at [199, 244] on div "Bold" at bounding box center [198, 241] width 38 height 7
click at [195, 277] on div "Normal" at bounding box center [194, 274] width 62 height 14
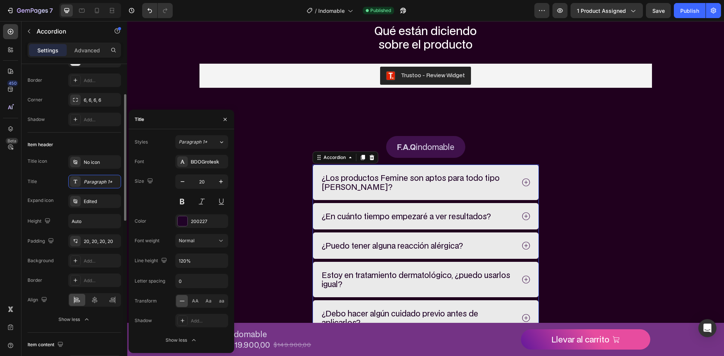
click at [84, 144] on div "Item header" at bounding box center [75, 145] width 94 height 12
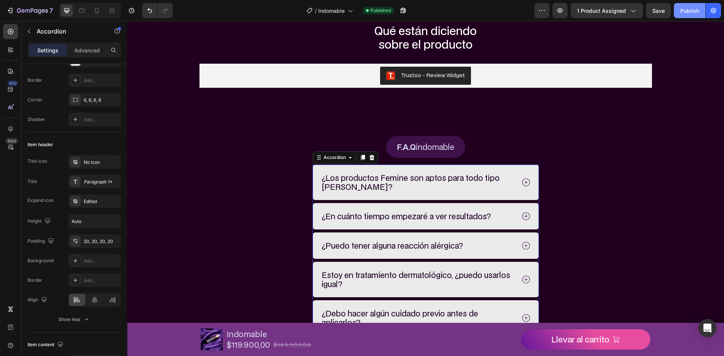
click at [695, 8] on div "Publish" at bounding box center [689, 11] width 19 height 8
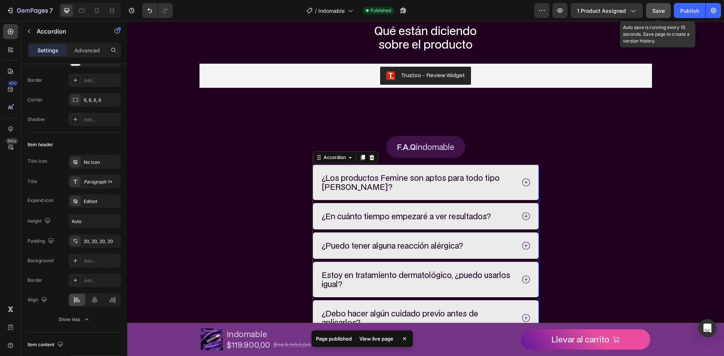
click at [669, 13] on button "Save" at bounding box center [658, 10] width 25 height 15
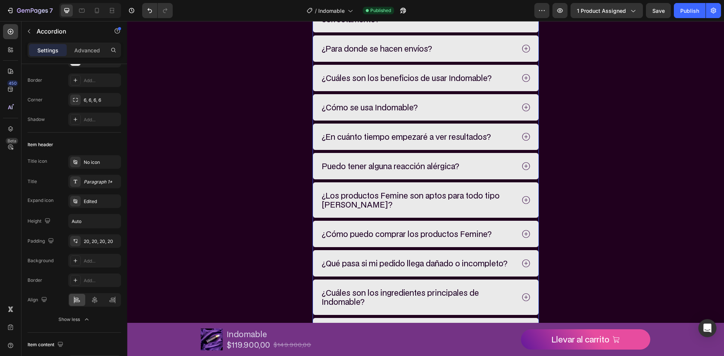
scroll to position [2648, 0]
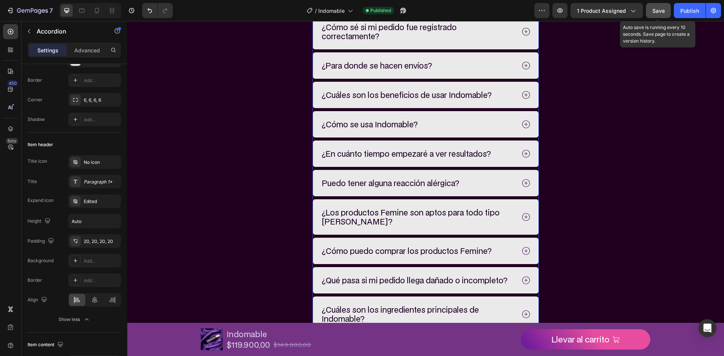
click at [658, 11] on span "Save" at bounding box center [658, 11] width 12 height 6
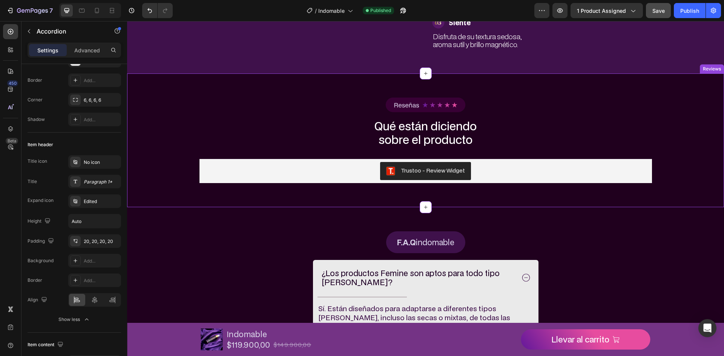
scroll to position [1999, 0]
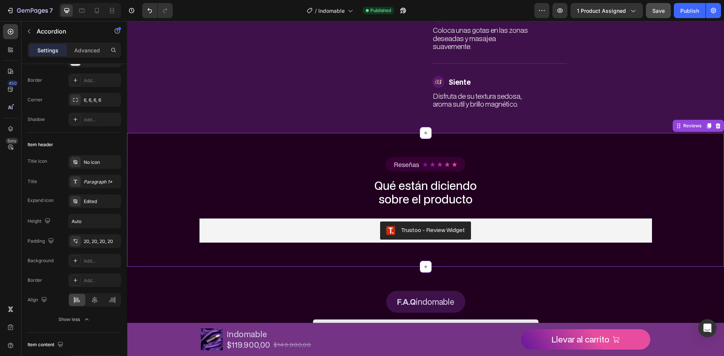
click at [296, 172] on div at bounding box center [425, 164] width 453 height 15
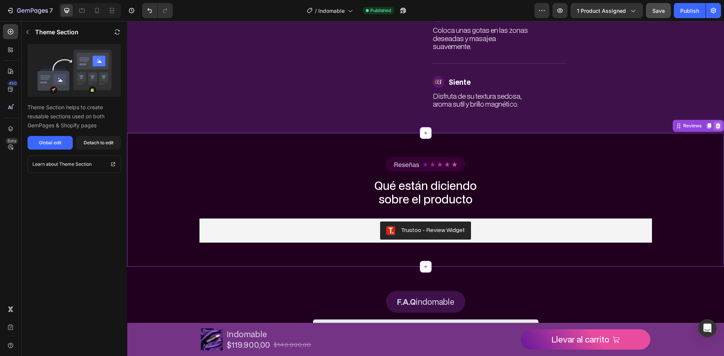
click at [715, 129] on icon at bounding box center [718, 126] width 6 height 6
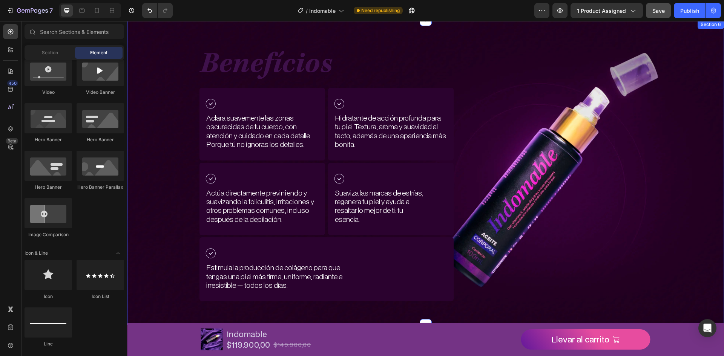
scroll to position [417, 0]
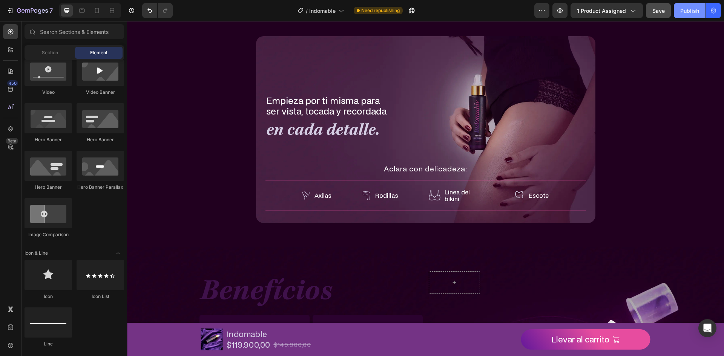
click at [687, 12] on div "Publish" at bounding box center [689, 11] width 19 height 8
